Goal: Navigation & Orientation: Find specific page/section

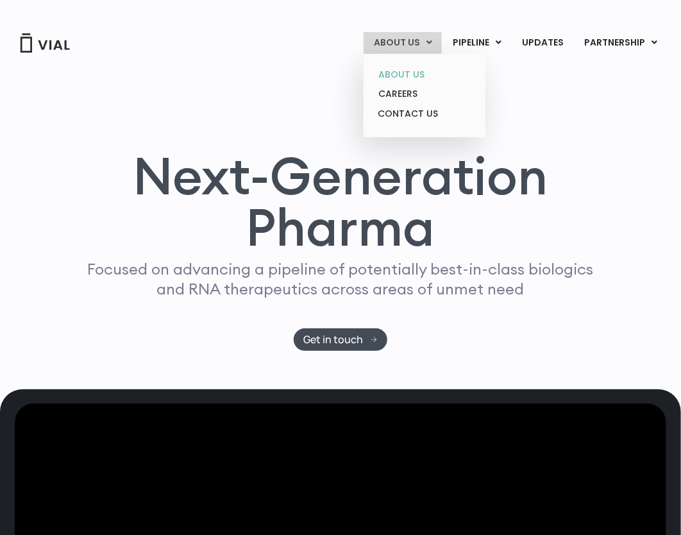
click at [415, 78] on link "ABOUT US" at bounding box center [424, 75] width 112 height 20
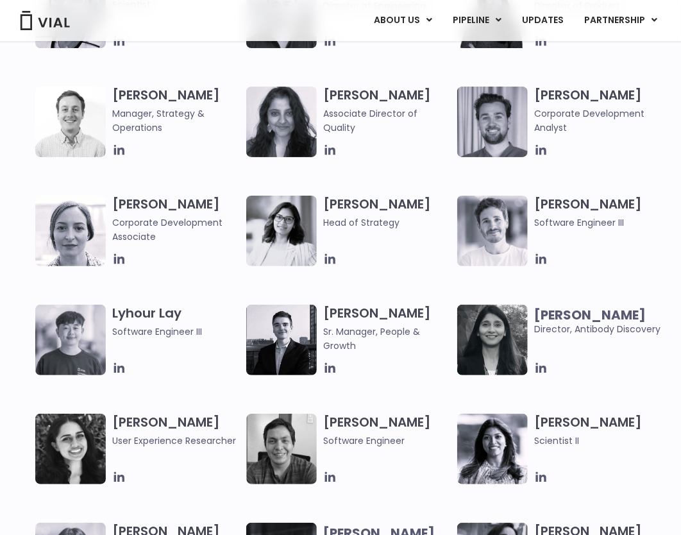
scroll to position [2437, 0]
